Goal: Information Seeking & Learning: Find specific fact

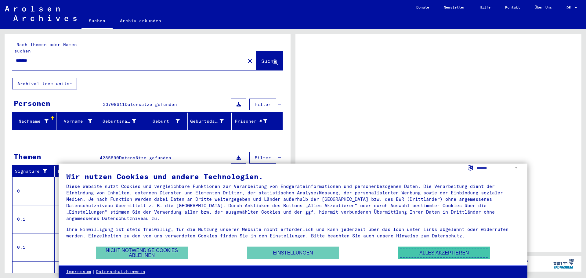
click at [436, 251] on button "Alles akzeptieren" at bounding box center [445, 253] width 92 height 13
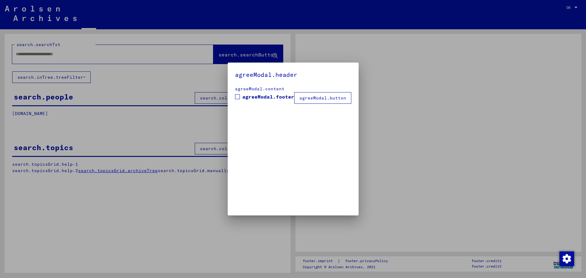
type input "*******"
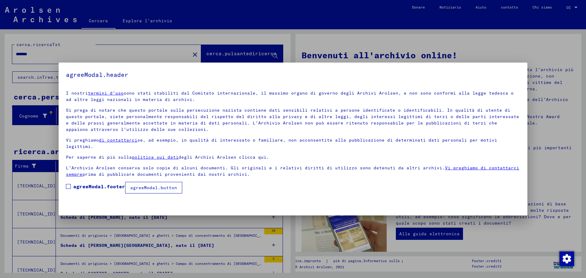
click at [71, 183] on label "agreeModal.footer" at bounding box center [95, 186] width 59 height 7
click at [139, 185] on font "agreeModal.button" at bounding box center [153, 187] width 47 height 5
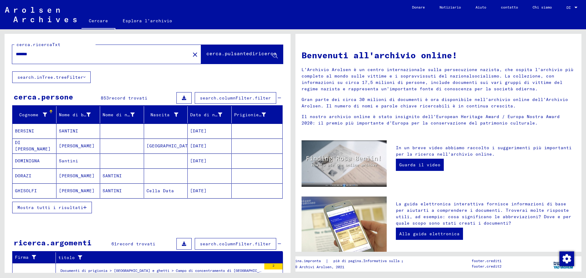
click at [82, 204] on button "Mostra tutti i risultati" at bounding box center [52, 208] width 80 height 12
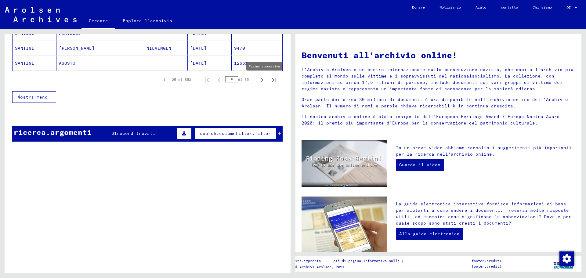
scroll to position [427, 0]
click at [261, 79] on icon "Pagina successiva" at bounding box center [262, 80] width 3 height 4
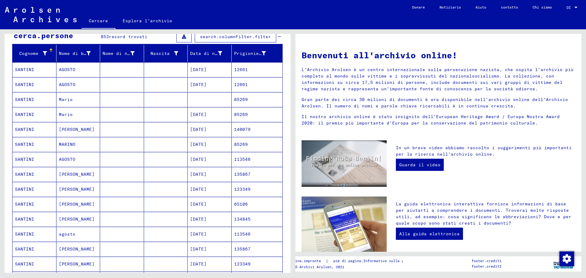
scroll to position [61, 0]
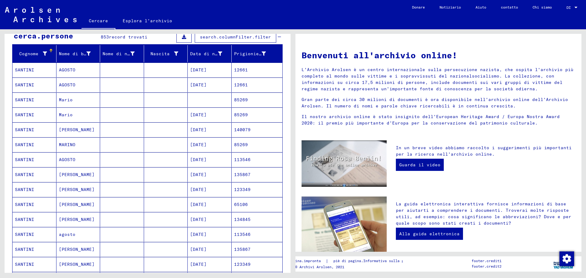
click at [73, 172] on font "[PERSON_NAME]" at bounding box center [77, 174] width 36 height 5
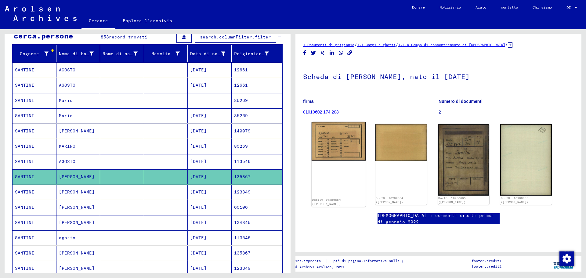
click at [334, 143] on img at bounding box center [339, 141] width 54 height 39
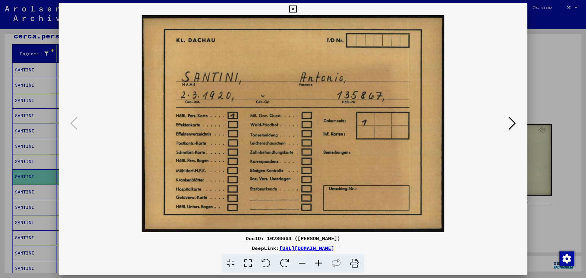
click at [515, 118] on icon at bounding box center [512, 123] width 7 height 15
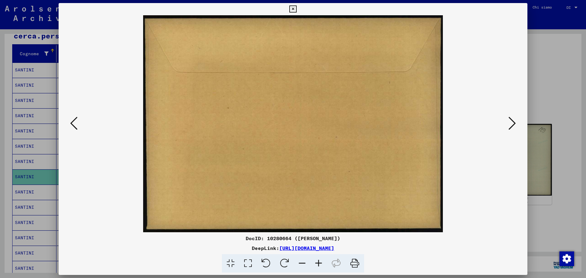
click at [515, 118] on icon at bounding box center [512, 123] width 7 height 15
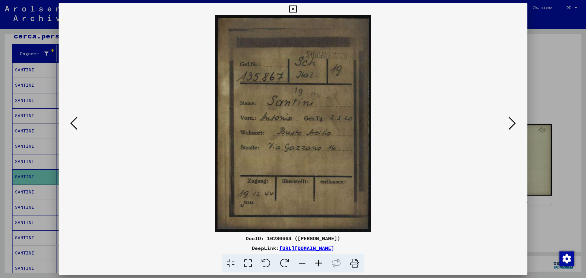
click at [542, 87] on div at bounding box center [293, 139] width 586 height 278
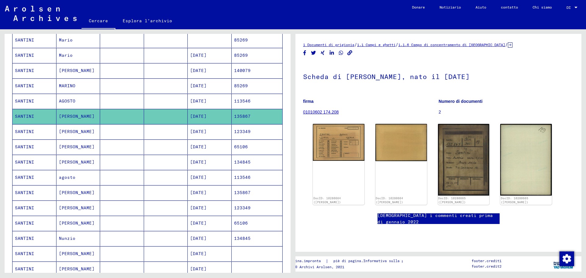
scroll to position [122, 0]
click at [70, 189] on font "[PERSON_NAME]" at bounding box center [77, 192] width 36 height 6
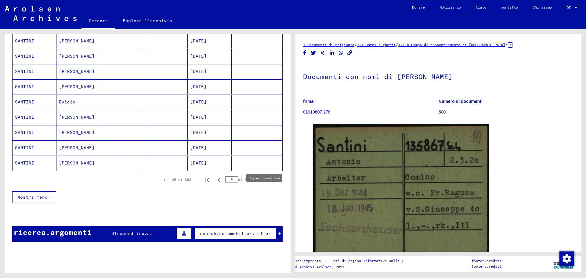
click at [258, 184] on icon "Pagina successiva" at bounding box center [262, 180] width 9 height 9
type input "*"
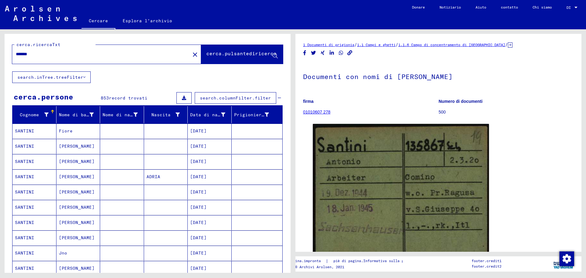
click at [56, 53] on input "*******" at bounding box center [101, 54] width 171 height 6
type input "**********"
click at [56, 75] on font "search.inTree.treeFilter" at bounding box center [50, 77] width 66 height 5
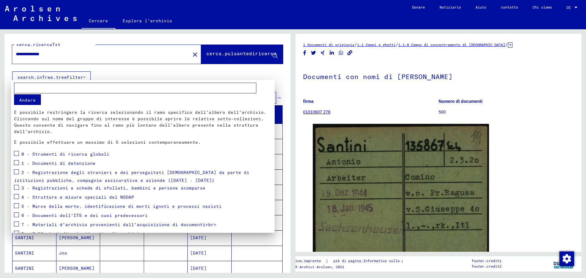
click at [60, 97] on div "Andare È possibile restringere la ricerca selezionando il ramo specifico dell'a…" at bounding box center [143, 114] width 258 height 63
click at [19, 152] on span at bounding box center [16, 153] width 5 height 5
click at [74, 75] on div at bounding box center [293, 139] width 586 height 278
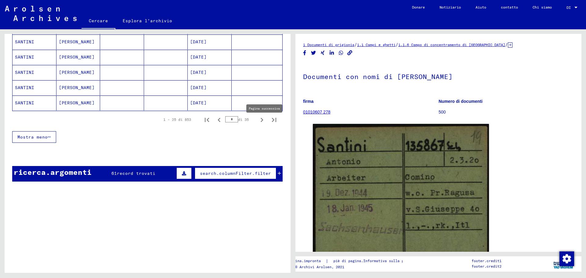
click at [259, 122] on icon "Pagina successiva" at bounding box center [262, 120] width 9 height 9
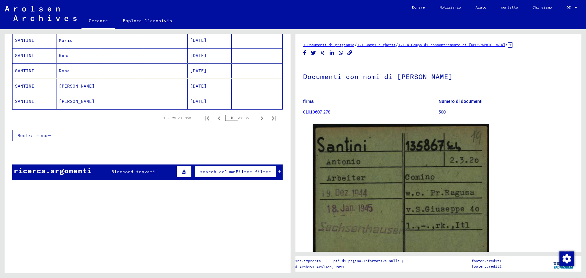
scroll to position [396, 0]
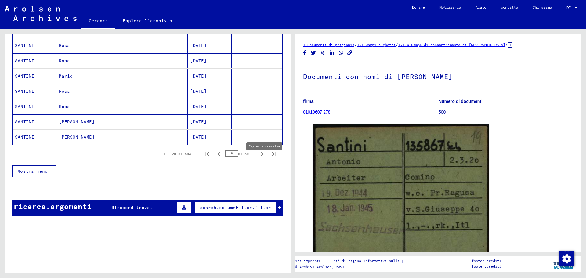
click at [258, 157] on icon "Pagina successiva" at bounding box center [262, 154] width 9 height 9
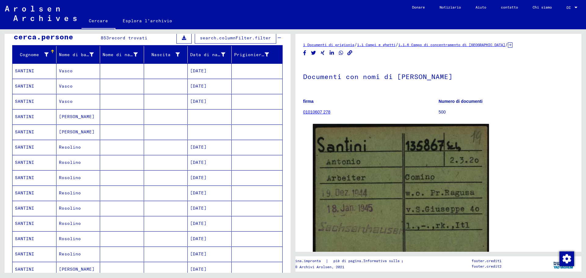
scroll to position [60, 0]
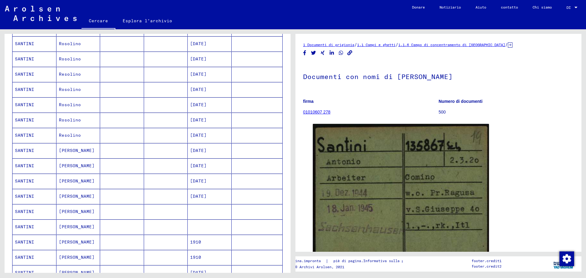
click at [71, 149] on font "[PERSON_NAME]" at bounding box center [77, 150] width 36 height 5
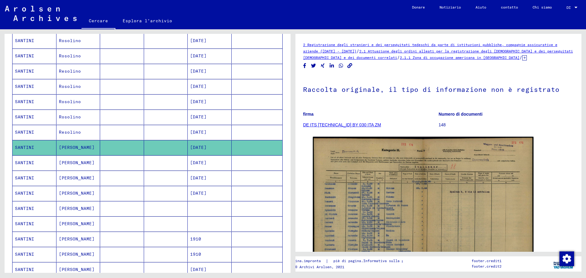
scroll to position [182, 0]
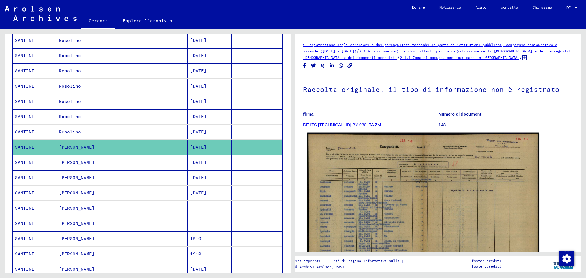
click at [410, 175] on img at bounding box center [424, 216] width 232 height 166
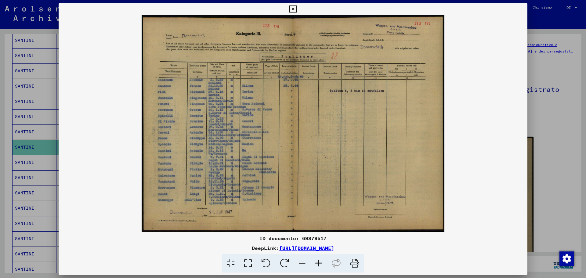
click at [308, 247] on font "[URL][DOMAIN_NAME]" at bounding box center [306, 248] width 55 height 6
click at [564, 151] on div at bounding box center [293, 139] width 586 height 278
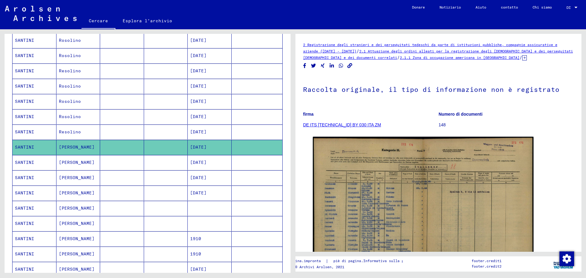
click at [76, 160] on font "[PERSON_NAME]" at bounding box center [77, 162] width 36 height 5
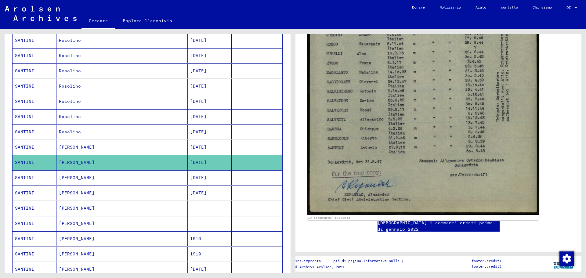
scroll to position [274, 0]
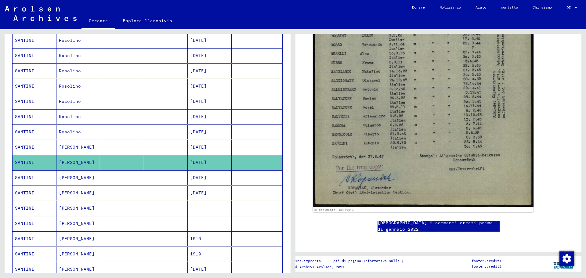
click at [42, 177] on mat-cell "SANTINI" at bounding box center [35, 177] width 44 height 15
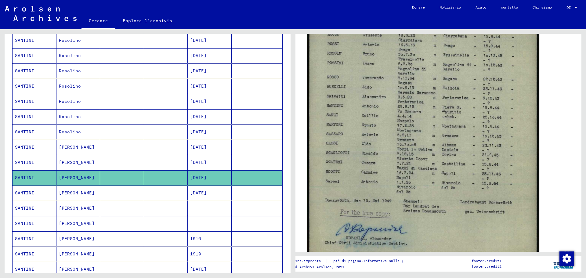
scroll to position [184, 0]
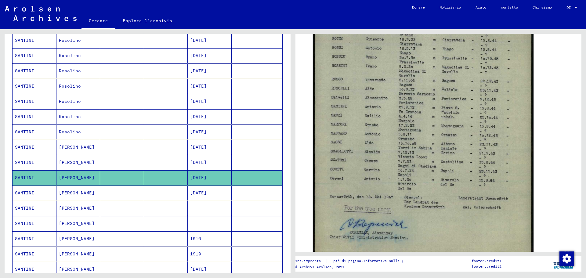
click at [36, 193] on mat-cell "SANTINI" at bounding box center [35, 193] width 44 height 15
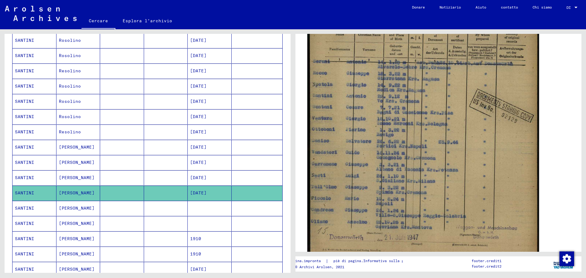
scroll to position [183, 0]
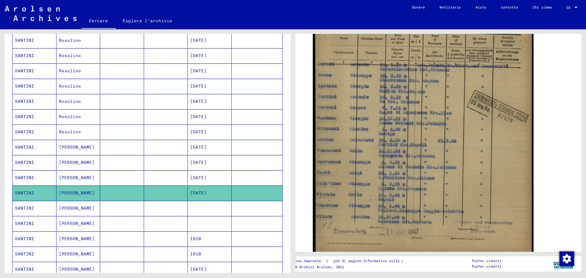
click at [40, 237] on mat-cell "SANTINI" at bounding box center [35, 238] width 44 height 15
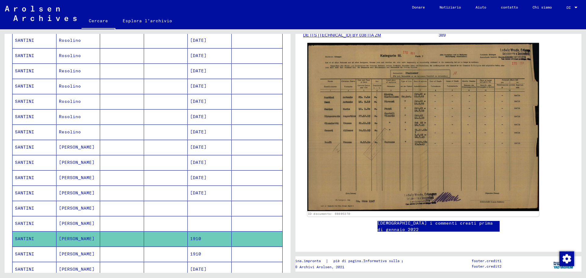
scroll to position [91, 0]
click at [425, 173] on img at bounding box center [424, 127] width 232 height 169
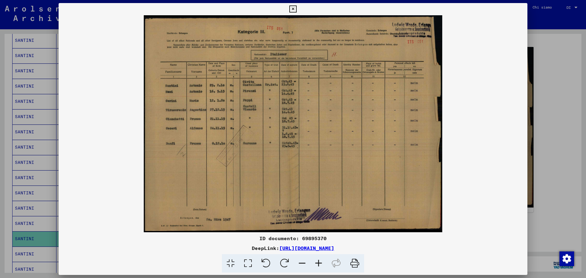
click at [320, 262] on icon at bounding box center [319, 263] width 16 height 19
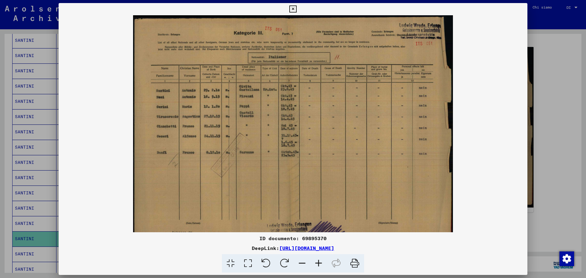
click at [320, 262] on icon at bounding box center [319, 263] width 16 height 19
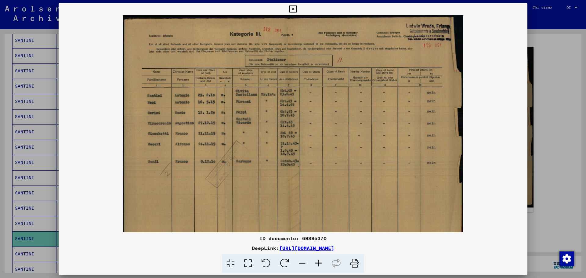
click at [320, 262] on icon at bounding box center [319, 263] width 16 height 19
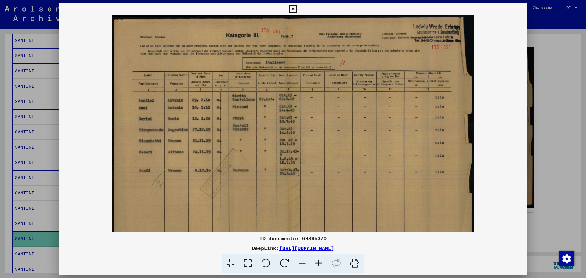
click at [320, 262] on icon at bounding box center [319, 263] width 16 height 19
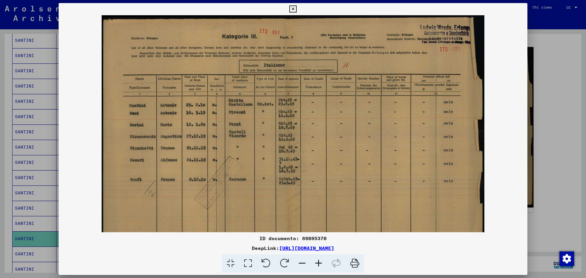
click at [542, 137] on div at bounding box center [293, 139] width 586 height 278
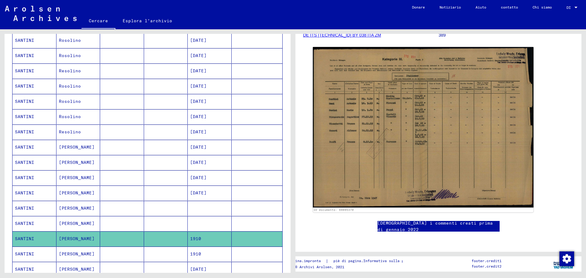
click at [71, 253] on font "[PERSON_NAME]" at bounding box center [77, 253] width 36 height 5
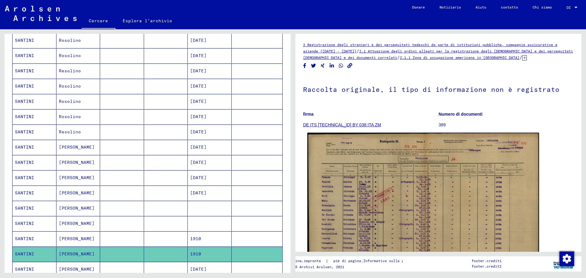
click at [436, 185] on img at bounding box center [424, 215] width 232 height 165
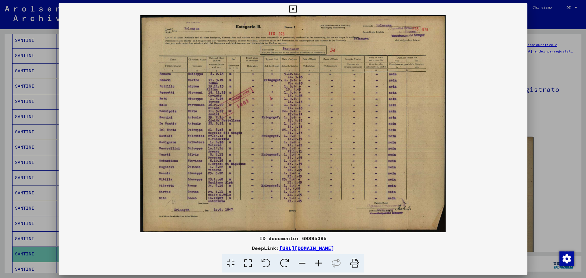
click at [320, 264] on icon at bounding box center [319, 263] width 16 height 19
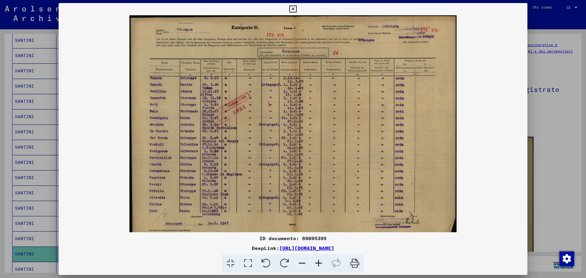
click at [320, 264] on icon at bounding box center [319, 263] width 16 height 19
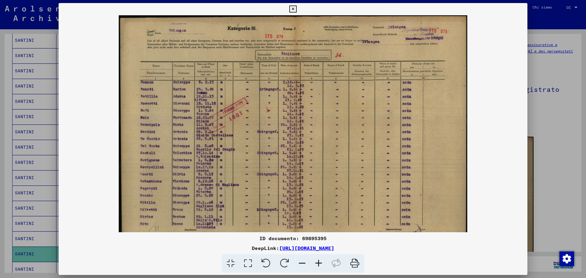
click at [320, 264] on icon at bounding box center [319, 263] width 16 height 19
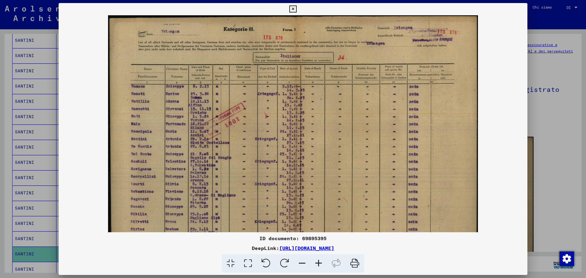
click at [320, 263] on icon at bounding box center [319, 263] width 16 height 19
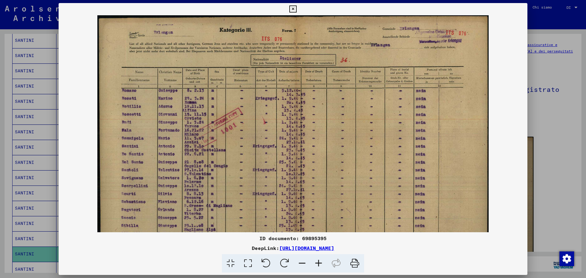
click at [320, 263] on icon at bounding box center [319, 263] width 16 height 19
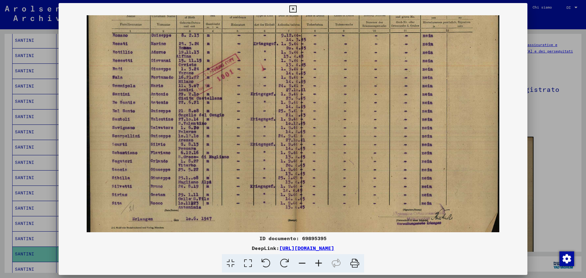
scroll to position [59, 0]
drag, startPoint x: 213, startPoint y: 195, endPoint x: 210, endPoint y: 138, distance: 56.2
click at [210, 138] on img at bounding box center [293, 102] width 413 height 293
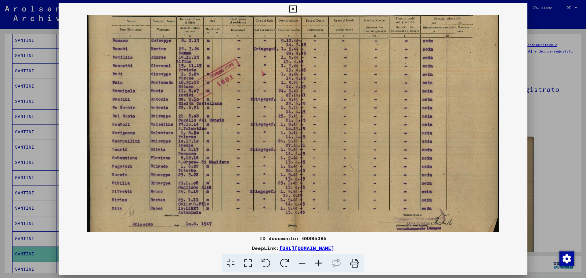
scroll to position [56, 0]
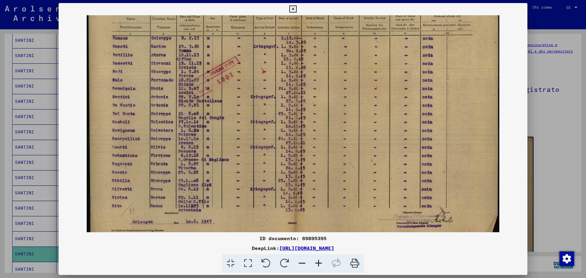
drag, startPoint x: 203, startPoint y: 99, endPoint x: 217, endPoint y: 102, distance: 13.7
click at [217, 102] on img at bounding box center [293, 105] width 413 height 293
click at [546, 119] on div at bounding box center [293, 139] width 586 height 278
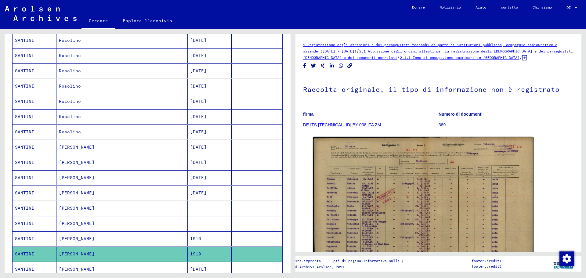
click at [69, 267] on font "[PERSON_NAME]" at bounding box center [77, 269] width 36 height 5
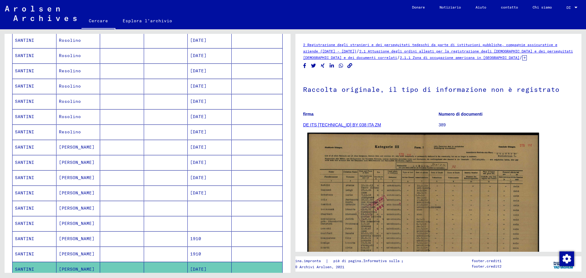
click at [400, 202] on img at bounding box center [424, 216] width 232 height 166
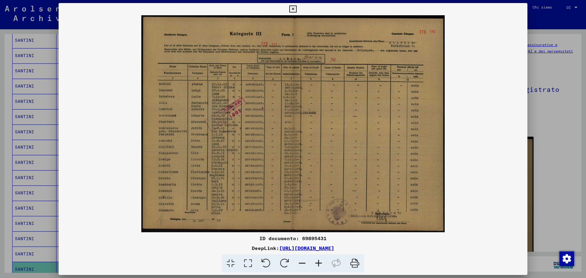
click at [321, 262] on icon at bounding box center [319, 263] width 16 height 19
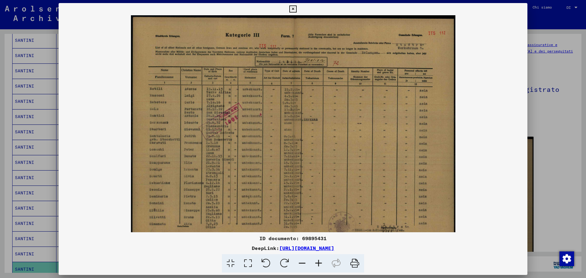
click at [321, 262] on icon at bounding box center [319, 263] width 16 height 19
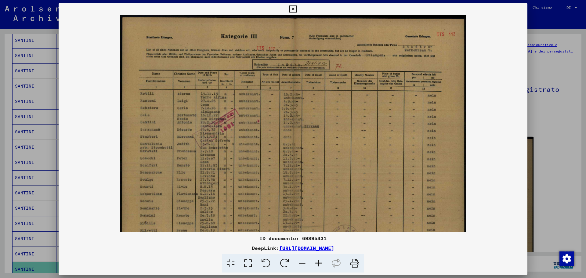
click at [321, 261] on icon at bounding box center [319, 263] width 16 height 19
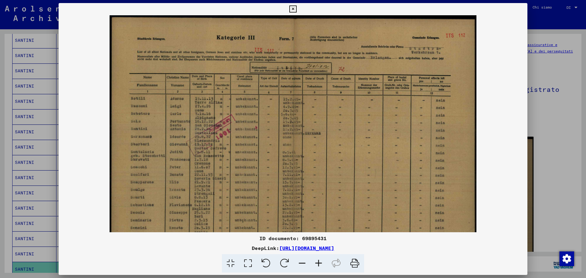
click at [321, 261] on icon at bounding box center [319, 263] width 16 height 19
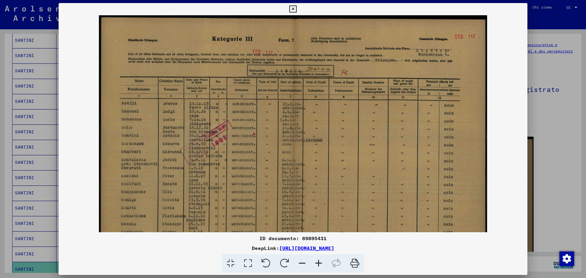
click at [321, 261] on icon at bounding box center [319, 263] width 16 height 19
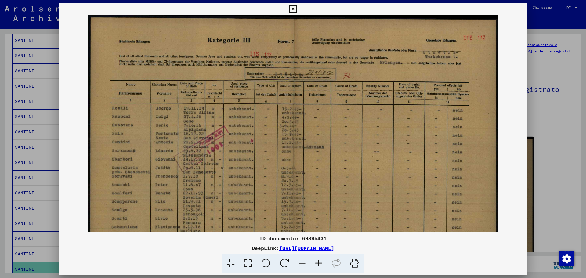
click at [321, 261] on icon at bounding box center [319, 263] width 16 height 19
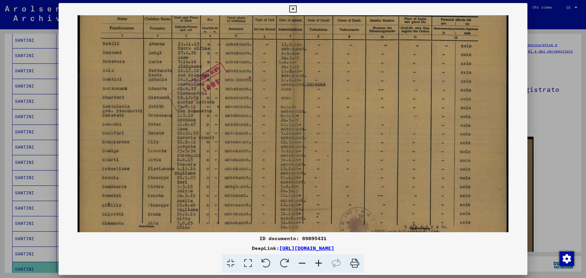
scroll to position [69, 0]
drag, startPoint x: 264, startPoint y: 191, endPoint x: 264, endPoint y: 122, distance: 69.0
click at [264, 122] on img at bounding box center [293, 100] width 431 height 309
click at [550, 160] on div at bounding box center [293, 139] width 586 height 278
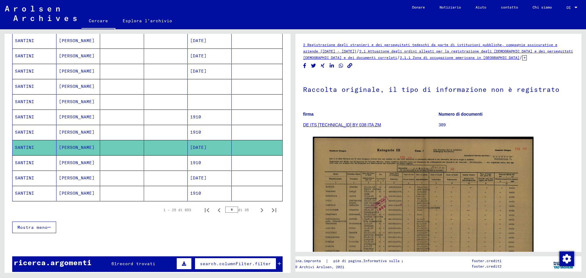
scroll to position [304, 0]
click at [63, 162] on font "[PERSON_NAME]" at bounding box center [77, 162] width 36 height 5
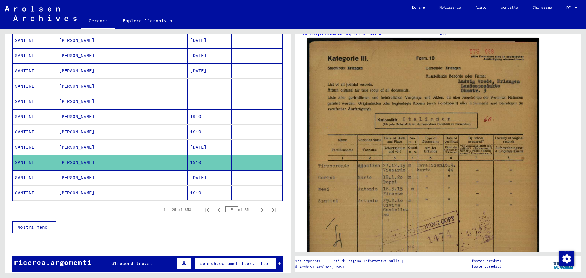
scroll to position [91, 0]
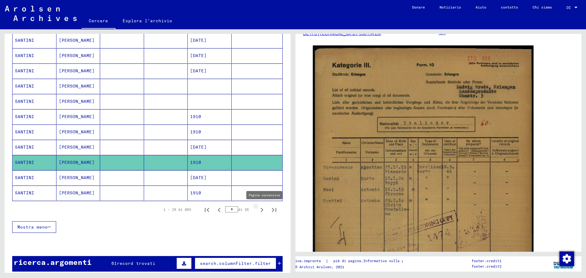
click at [261, 210] on icon "Pagina successiva" at bounding box center [262, 210] width 3 height 4
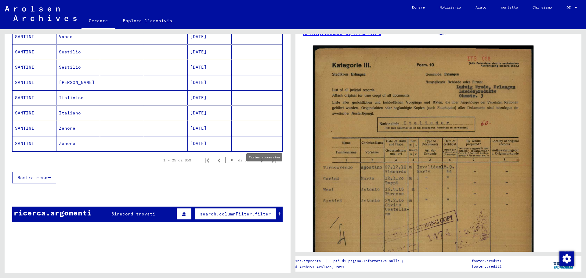
click at [259, 163] on icon "Pagina successiva" at bounding box center [262, 160] width 9 height 9
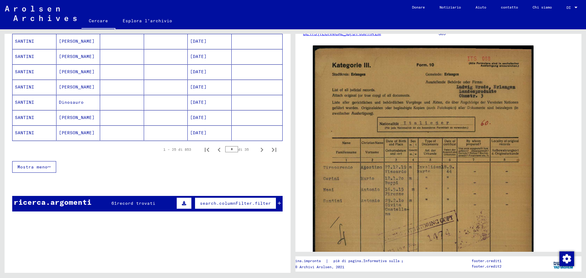
scroll to position [365, 0]
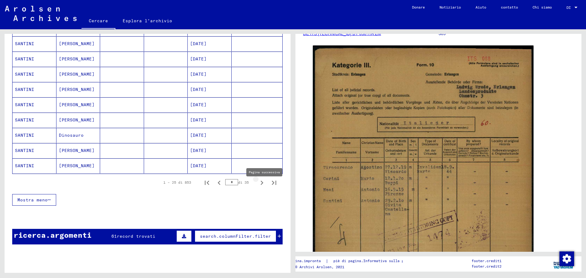
click at [258, 184] on icon "Pagina successiva" at bounding box center [262, 183] width 9 height 9
type input "*"
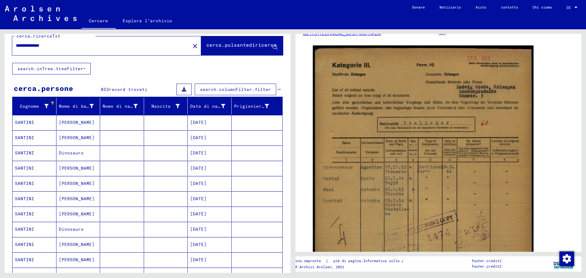
scroll to position [0, 0]
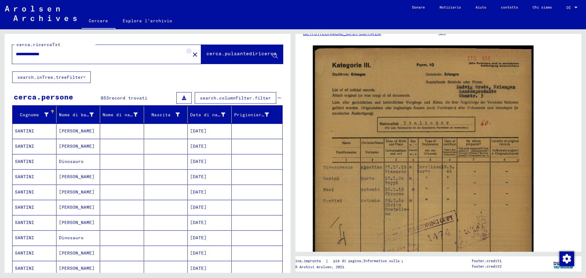
click at [191, 54] on mat-icon "close" at bounding box center [194, 54] width 7 height 7
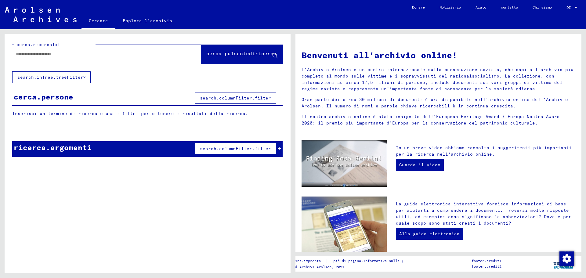
click at [83, 53] on input "text" at bounding box center [99, 54] width 167 height 6
type input "**********"
click at [242, 55] on font "cerca.pulsantediricerca" at bounding box center [241, 53] width 70 height 6
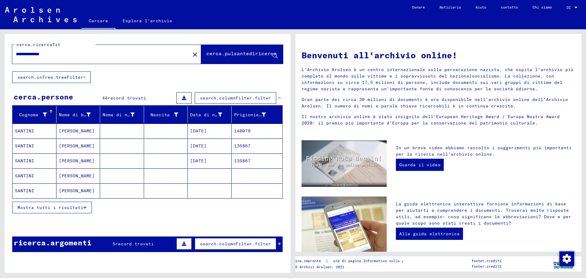
click at [78, 205] on font "Mostra tutti i risultati" at bounding box center [50, 207] width 66 height 5
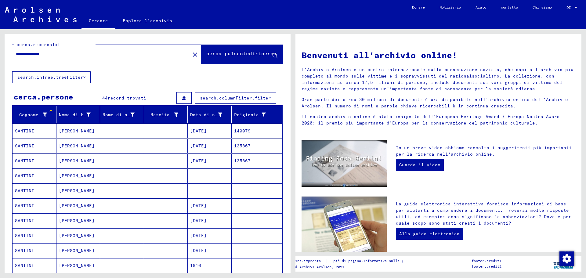
click at [81, 205] on mat-cell "[PERSON_NAME]" at bounding box center [78, 206] width 44 height 15
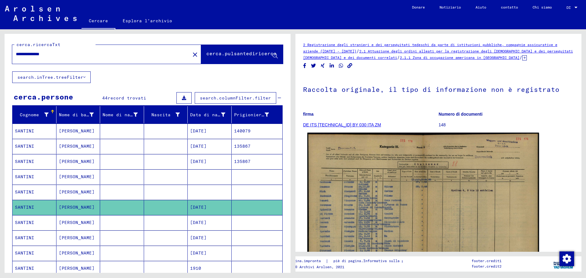
click at [402, 187] on img at bounding box center [424, 216] width 232 height 166
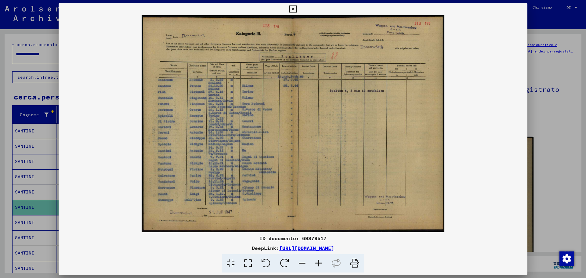
click at [317, 261] on icon at bounding box center [319, 263] width 16 height 19
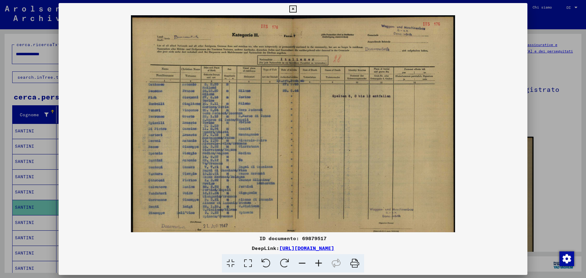
click at [317, 261] on icon at bounding box center [319, 263] width 16 height 19
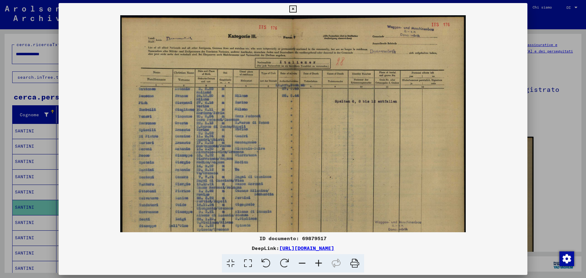
click at [316, 261] on icon at bounding box center [319, 263] width 16 height 19
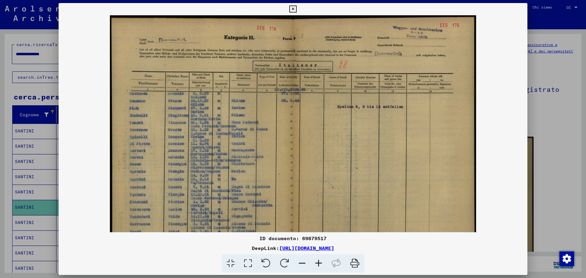
click at [316, 261] on icon at bounding box center [319, 263] width 16 height 19
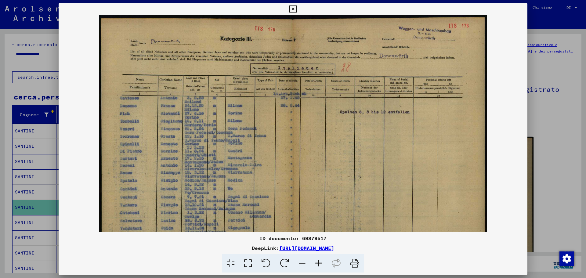
click at [316, 261] on icon at bounding box center [319, 263] width 16 height 19
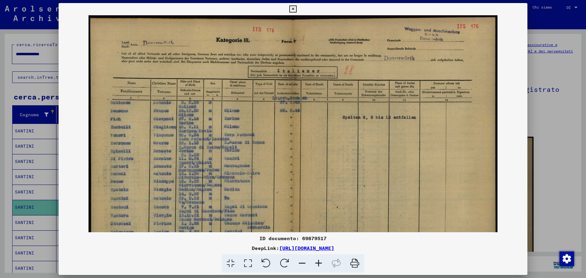
click at [316, 261] on icon at bounding box center [319, 263] width 16 height 19
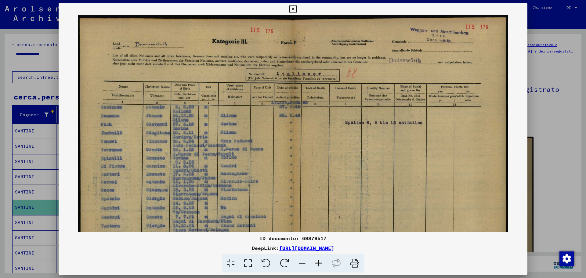
click at [316, 261] on icon at bounding box center [319, 263] width 16 height 19
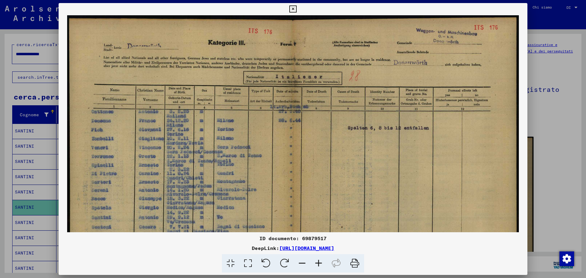
click at [316, 261] on icon at bounding box center [319, 263] width 16 height 19
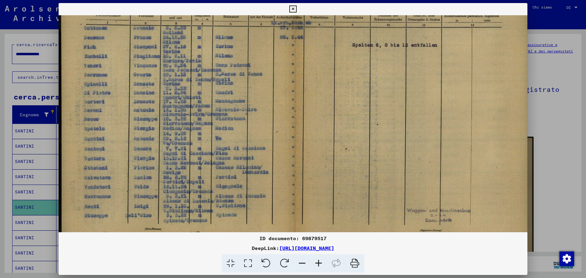
scroll to position [88, 1]
drag, startPoint x: 294, startPoint y: 216, endPoint x: 303, endPoint y: 128, distance: 88.7
click at [303, 128] on img at bounding box center [294, 96] width 473 height 339
click at [543, 135] on div at bounding box center [293, 139] width 586 height 278
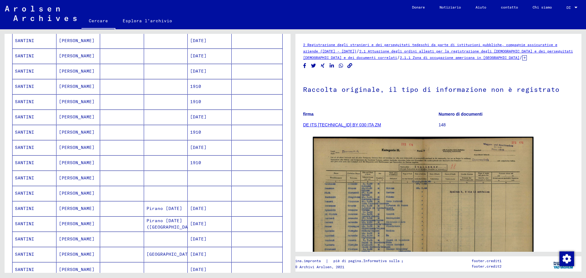
scroll to position [182, 0]
click at [68, 236] on font "[PERSON_NAME]" at bounding box center [77, 238] width 36 height 5
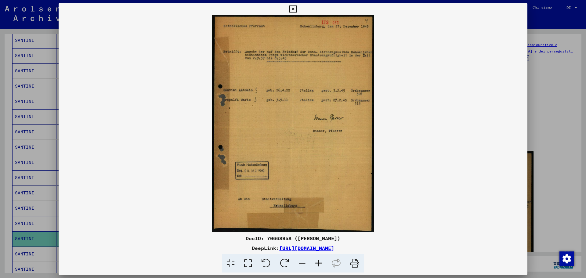
click at [320, 263] on icon at bounding box center [319, 263] width 16 height 19
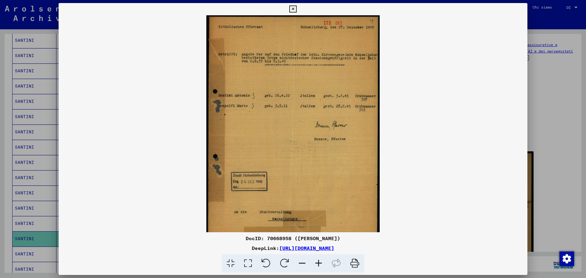
click at [320, 263] on icon at bounding box center [319, 263] width 16 height 19
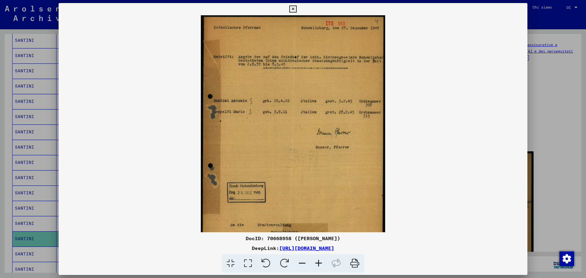
click at [320, 263] on icon at bounding box center [319, 263] width 16 height 19
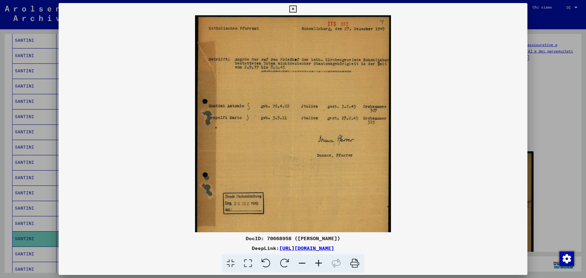
click at [320, 263] on icon at bounding box center [319, 263] width 16 height 19
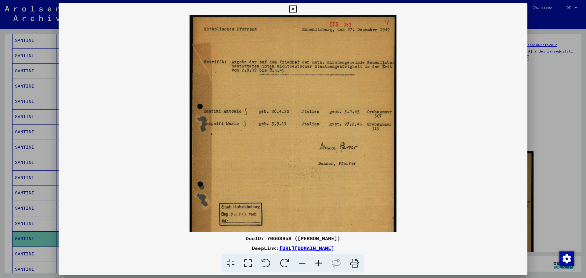
click at [319, 263] on icon at bounding box center [319, 263] width 16 height 19
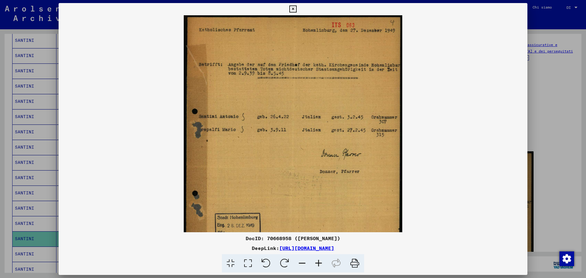
click at [319, 263] on icon at bounding box center [319, 263] width 16 height 19
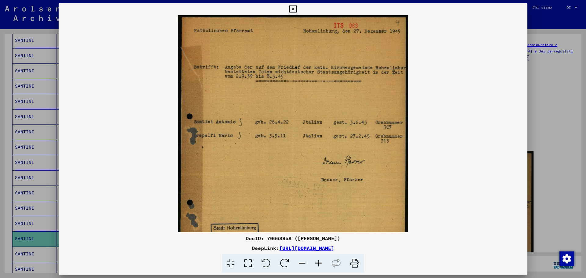
scroll to position [1, 0]
drag, startPoint x: 322, startPoint y: 219, endPoint x: 298, endPoint y: 218, distance: 23.8
click at [298, 218] on img at bounding box center [293, 169] width 230 height 309
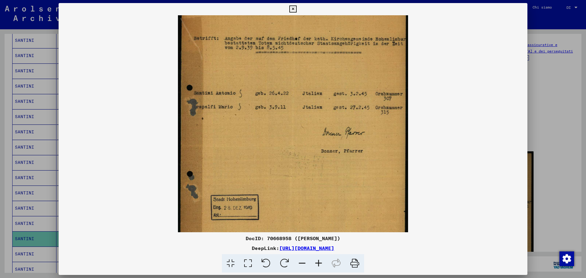
scroll to position [26, 0]
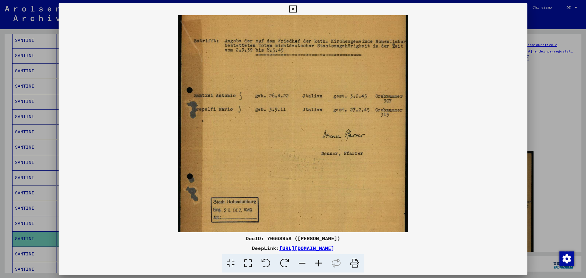
drag, startPoint x: 300, startPoint y: 214, endPoint x: 288, endPoint y: 182, distance: 33.8
click at [288, 182] on img at bounding box center [293, 143] width 230 height 309
click at [559, 169] on div at bounding box center [293, 139] width 586 height 278
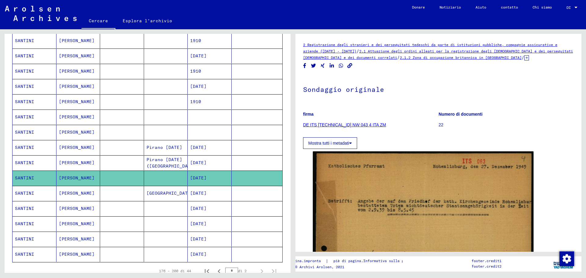
scroll to position [243, 0]
click at [125, 202] on mat-cell at bounding box center [122, 208] width 44 height 15
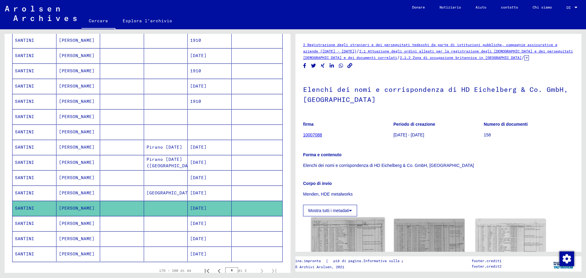
click at [369, 233] on img at bounding box center [348, 244] width 74 height 53
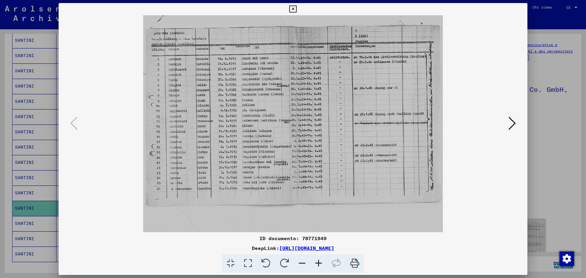
click at [512, 122] on icon at bounding box center [512, 123] width 7 height 15
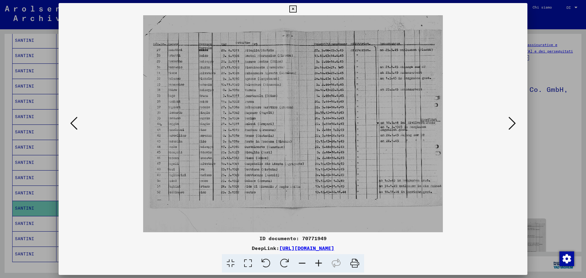
click at [512, 122] on icon at bounding box center [512, 123] width 7 height 15
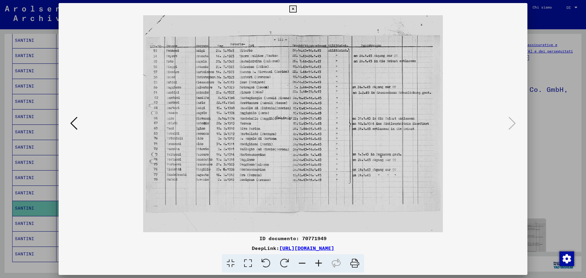
click at [543, 141] on div at bounding box center [293, 139] width 586 height 278
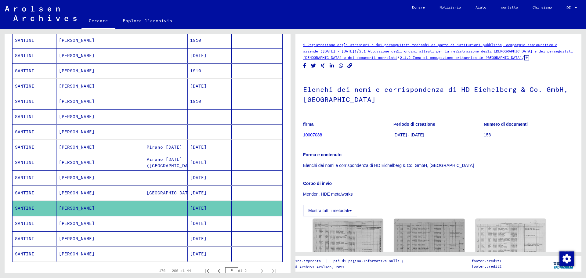
click at [84, 220] on mat-cell "[PERSON_NAME]" at bounding box center [78, 223] width 44 height 15
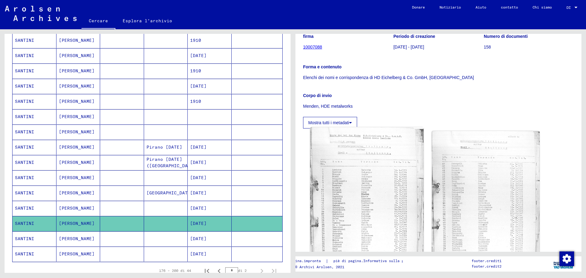
click at [372, 210] on img at bounding box center [366, 201] width 113 height 149
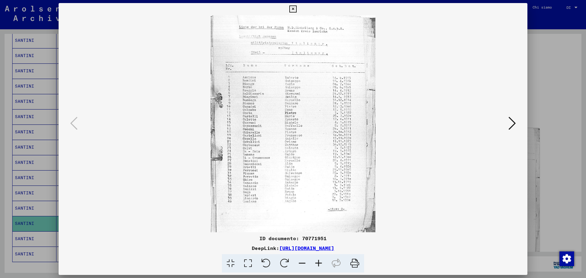
scroll to position [91, 0]
click at [319, 263] on icon at bounding box center [319, 263] width 16 height 19
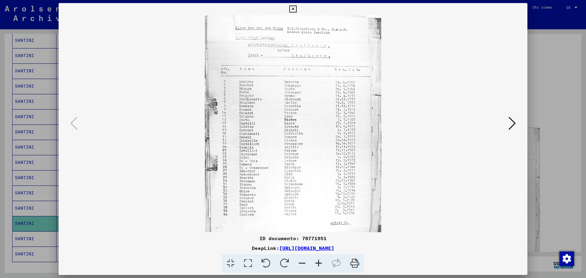
click at [319, 263] on icon at bounding box center [319, 263] width 16 height 19
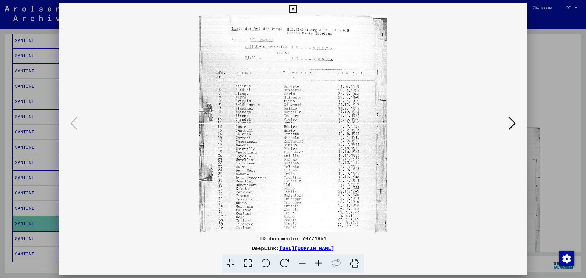
click at [319, 263] on icon at bounding box center [319, 263] width 16 height 19
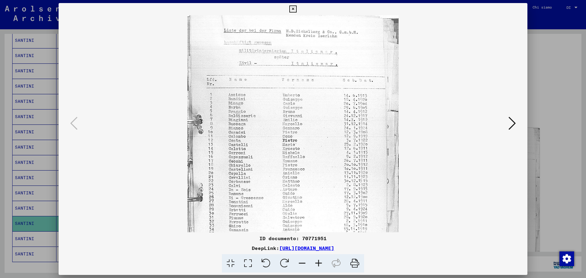
click at [319, 263] on icon at bounding box center [319, 263] width 16 height 19
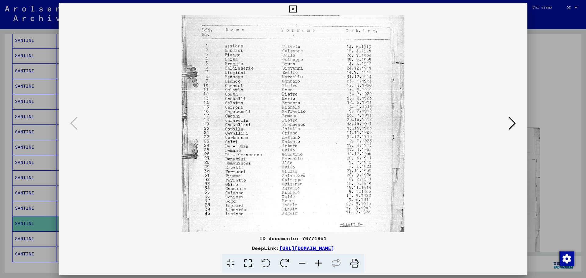
scroll to position [52, 0]
drag, startPoint x: 332, startPoint y: 206, endPoint x: 322, endPoint y: 155, distance: 53.0
click at [322, 155] on img at bounding box center [293, 109] width 223 height 293
click at [512, 121] on icon at bounding box center [512, 123] width 7 height 15
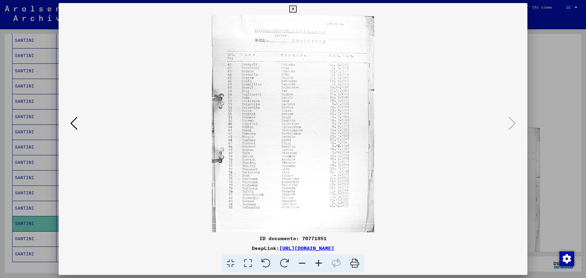
click at [316, 264] on icon at bounding box center [319, 263] width 16 height 19
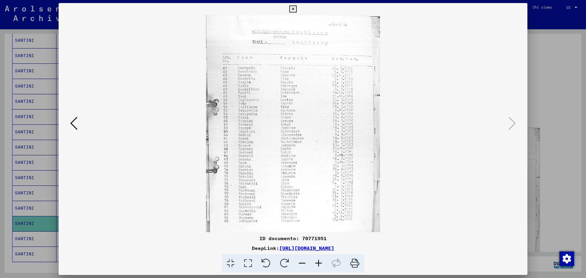
click at [316, 264] on icon at bounding box center [319, 263] width 16 height 19
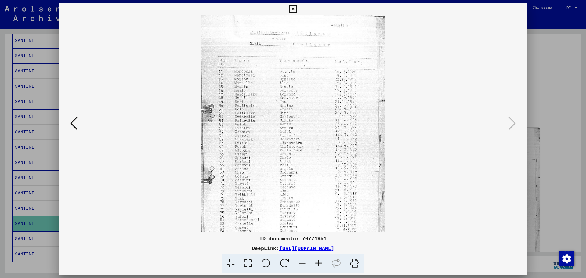
click at [316, 264] on icon at bounding box center [319, 263] width 16 height 19
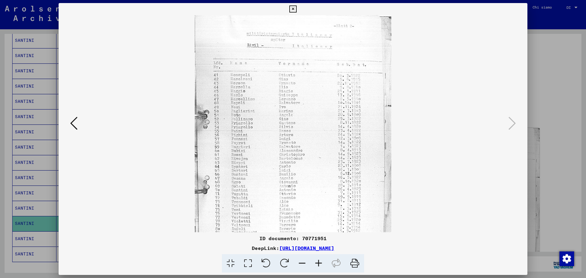
click at [316, 264] on icon at bounding box center [319, 263] width 16 height 19
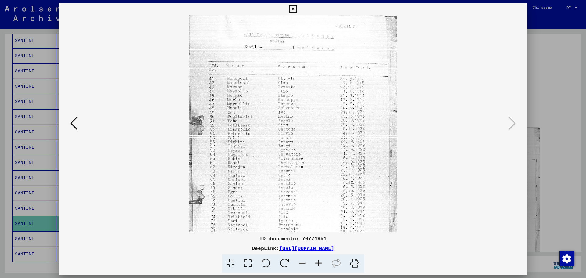
click at [316, 264] on icon at bounding box center [319, 263] width 16 height 19
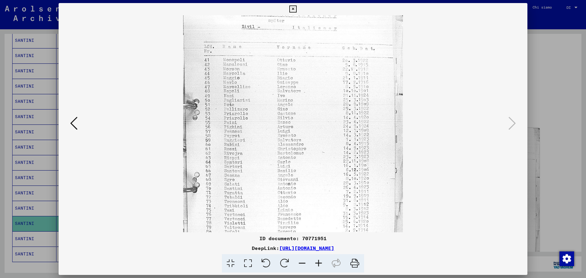
scroll to position [28, 0]
drag, startPoint x: 260, startPoint y: 191, endPoint x: 260, endPoint y: 162, distance: 28.4
click at [260, 162] on img at bounding box center [293, 133] width 220 height 293
click at [555, 114] on div at bounding box center [293, 139] width 586 height 278
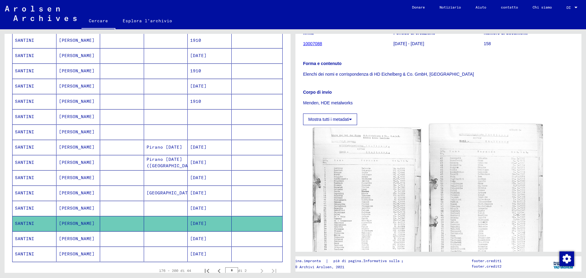
click at [494, 186] on img at bounding box center [485, 199] width 113 height 151
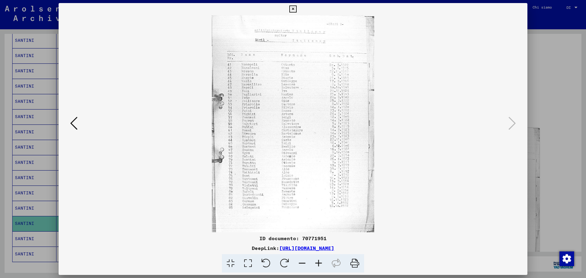
click at [74, 122] on icon at bounding box center [73, 123] width 7 height 15
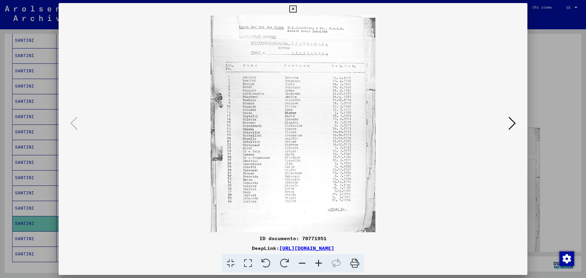
click at [567, 128] on div at bounding box center [293, 139] width 586 height 278
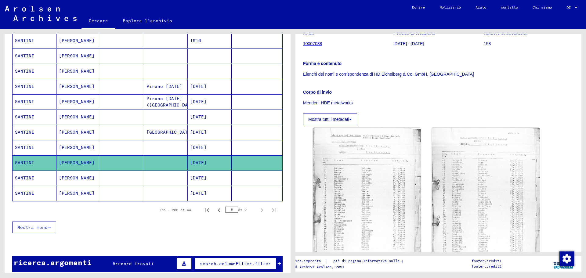
scroll to position [304, 0]
